Goal: Navigation & Orientation: Understand site structure

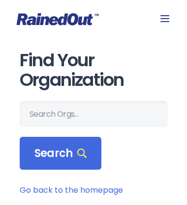
click at [71, 189] on link "Go back to the homepage" at bounding box center [71, 190] width 103 height 11
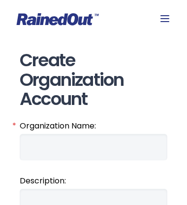
click at [93, 19] on icon at bounding box center [57, 19] width 83 height 13
